Goal: Task Accomplishment & Management: Complete application form

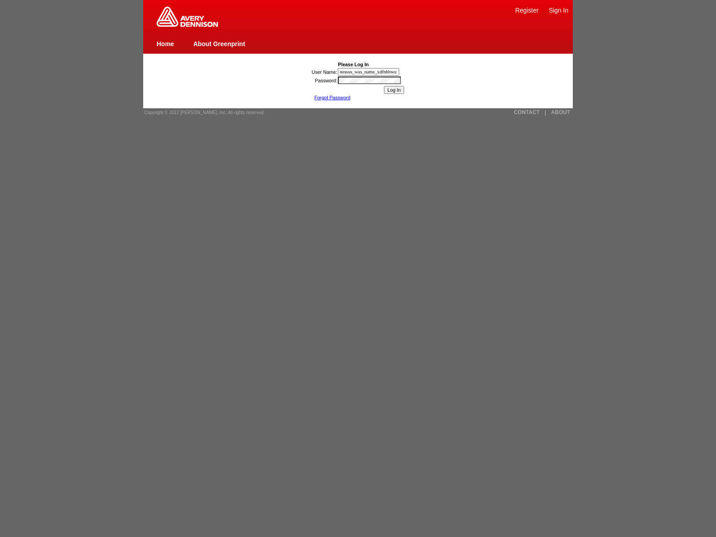
type input "nessus_was_name_xdfnhbwu"
type input "nessus_was_name_krewistg"
click at [394, 90] on input "Log In" at bounding box center [394, 90] width 21 height 8
click at [187, 25] on img at bounding box center [187, 17] width 61 height 20
click at [527, 10] on link "Register" at bounding box center [526, 10] width 23 height 7
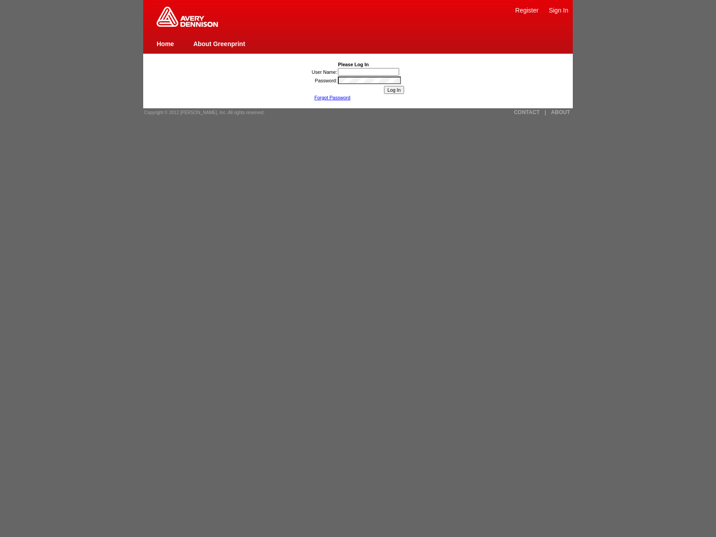
click at [545, 112] on link "|" at bounding box center [545, 112] width 1 height 6
click at [527, 112] on link "CONTACT" at bounding box center [527, 112] width 26 height 6
click at [369, 72] on input "User Name:" at bounding box center [368, 72] width 61 height 8
click at [187, 25] on img at bounding box center [187, 17] width 61 height 20
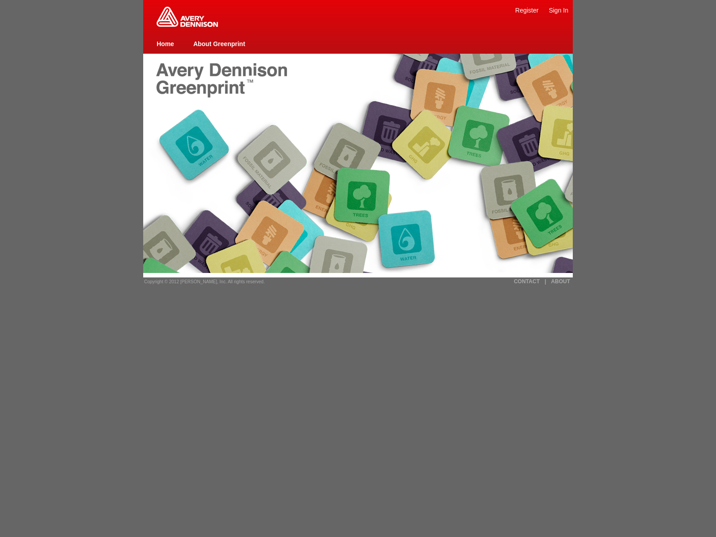
click at [559, 10] on link "Sign In" at bounding box center [559, 10] width 20 height 7
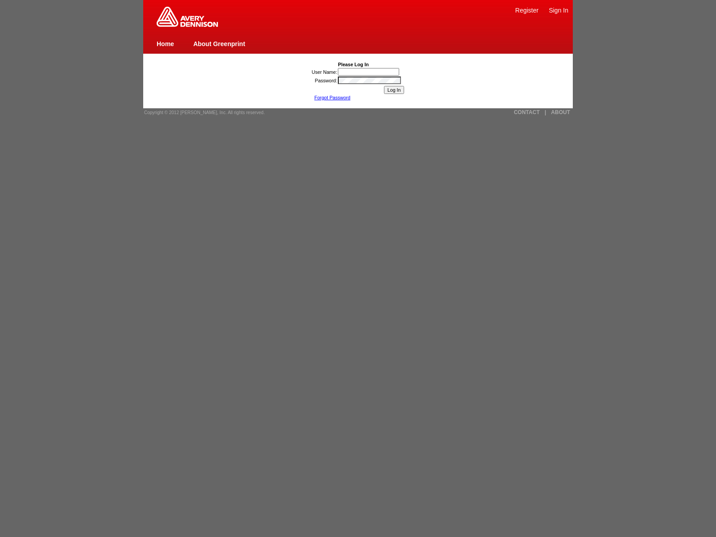
click at [187, 25] on img at bounding box center [187, 17] width 61 height 20
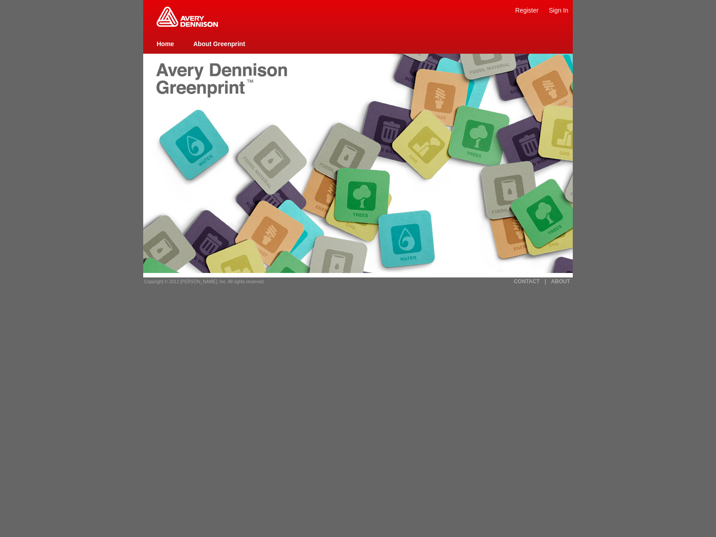
click at [187, 25] on img at bounding box center [187, 17] width 61 height 20
click at [527, 282] on link "CONTACT" at bounding box center [527, 281] width 26 height 6
click at [545, 282] on link "|" at bounding box center [545, 281] width 1 height 6
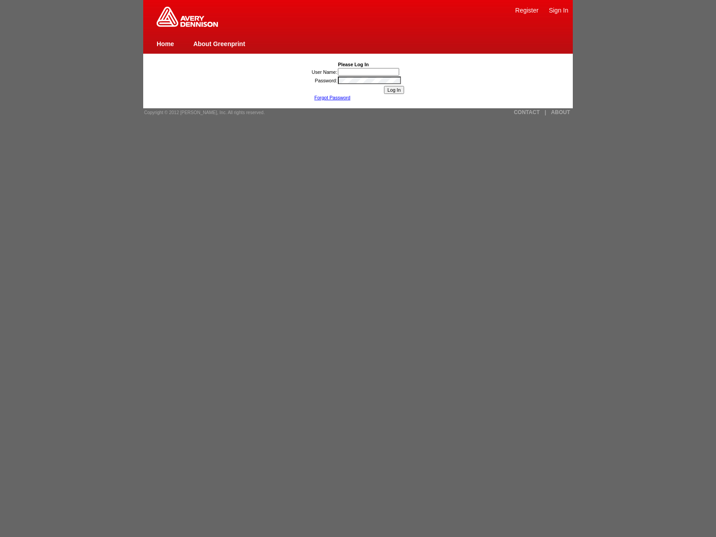
click at [187, 25] on img at bounding box center [187, 17] width 61 height 20
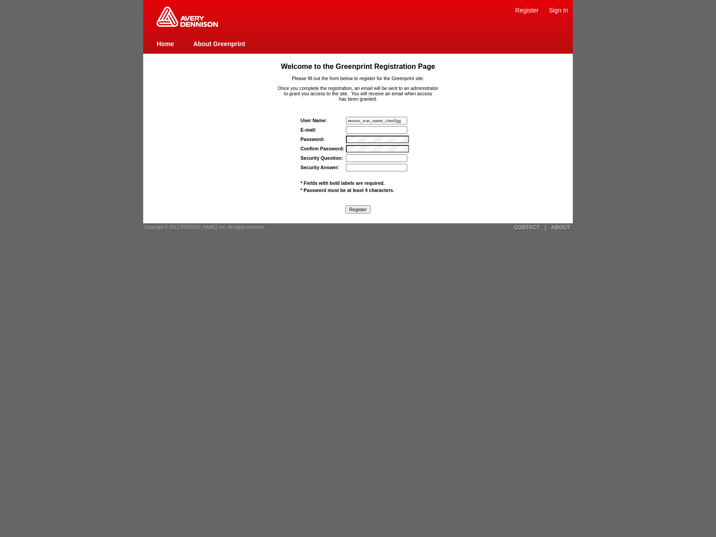
type input "nessus_was_name_cinnifgg"
type input "wasscanj3sqpy86@tenable.com"
type input "nessus_was_textdhzuwuxi"
type input "nessus_was_textnajezmx4"
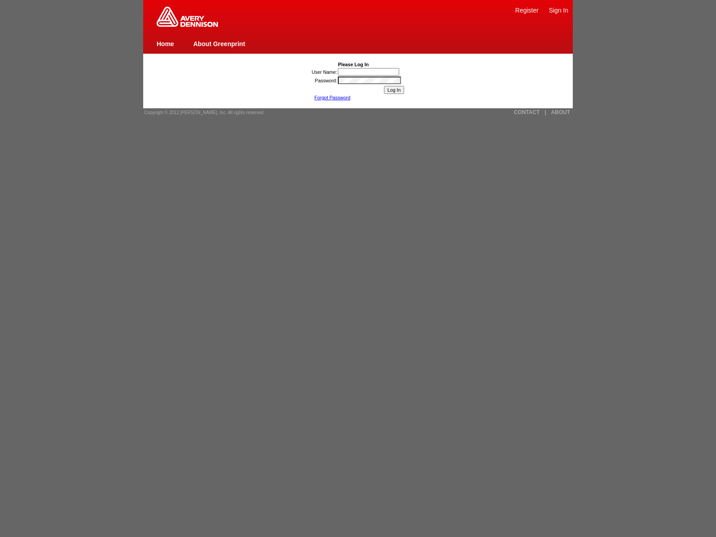
click at [527, 10] on link "Register" at bounding box center [526, 10] width 23 height 7
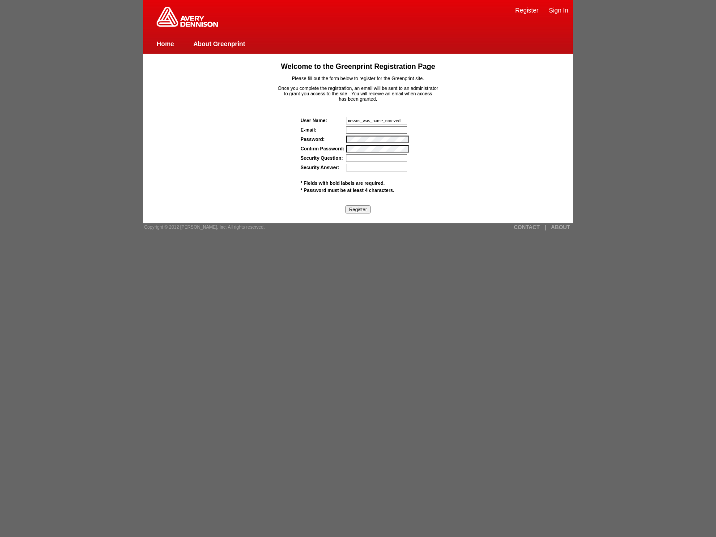
type input "nessus_was_name_nmcvvdsp"
